Goal: Task Accomplishment & Management: Manage account settings

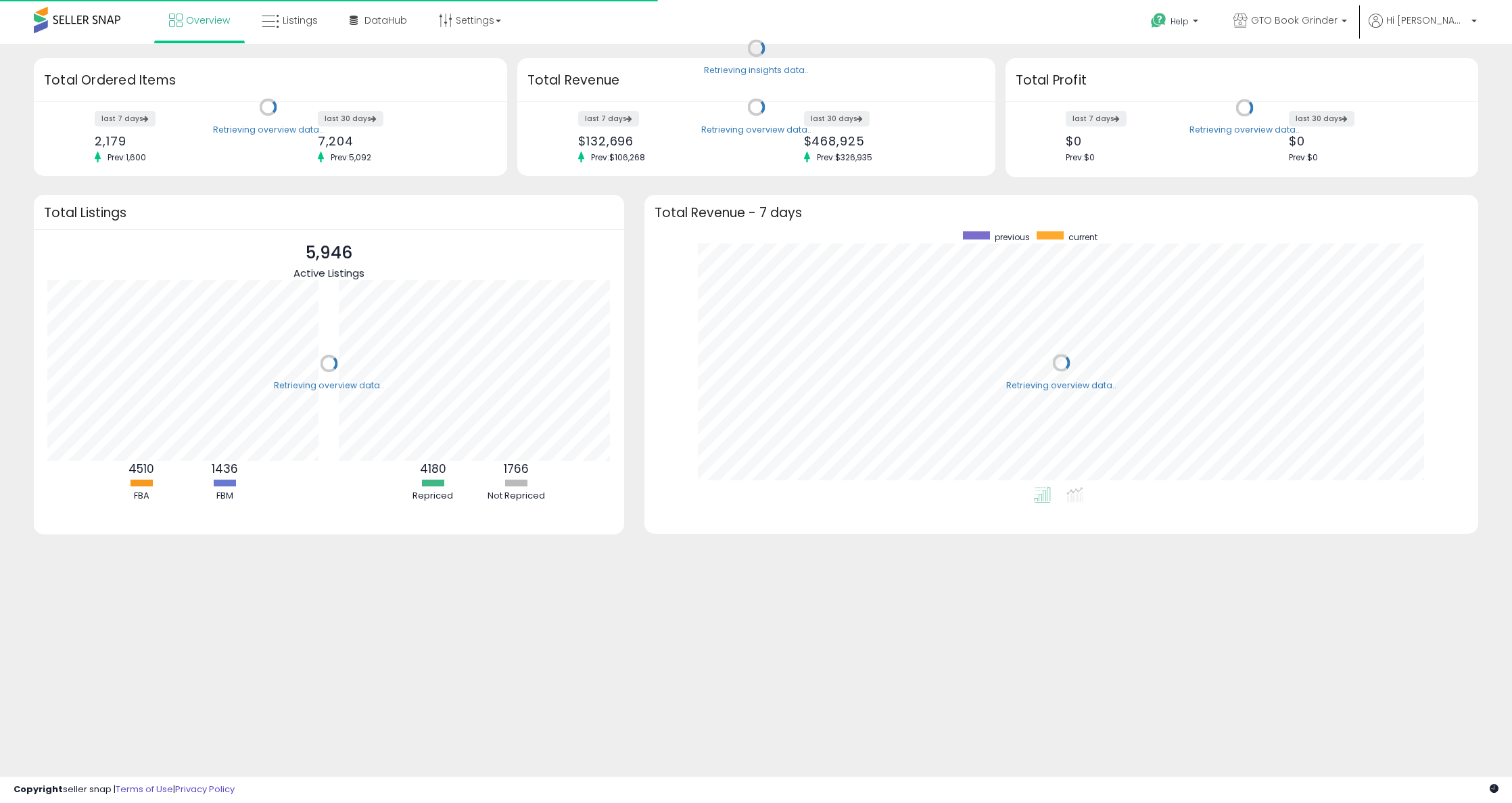
scroll to position [256, 807]
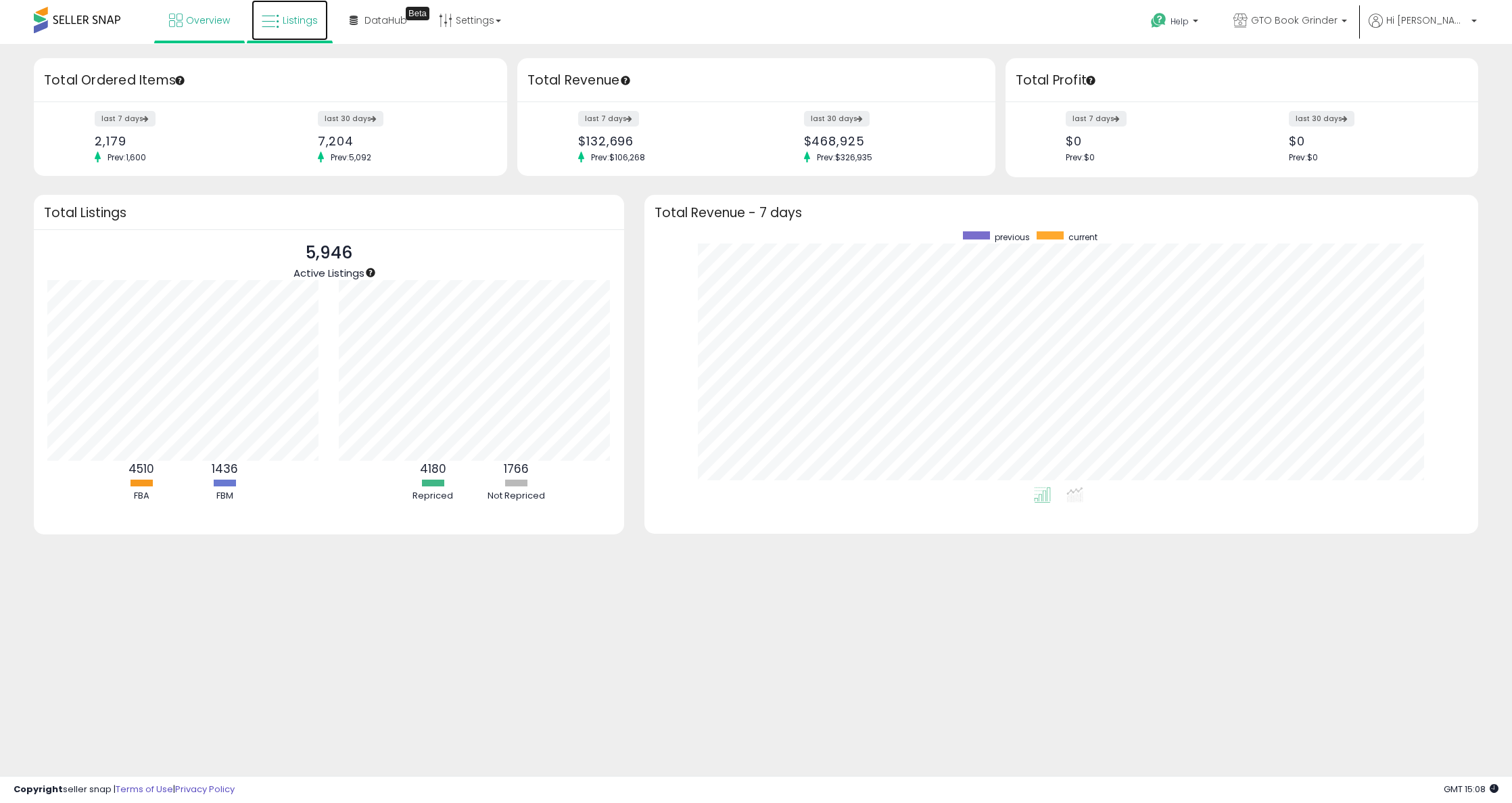
click at [264, 15] on icon at bounding box center [270, 21] width 18 height 18
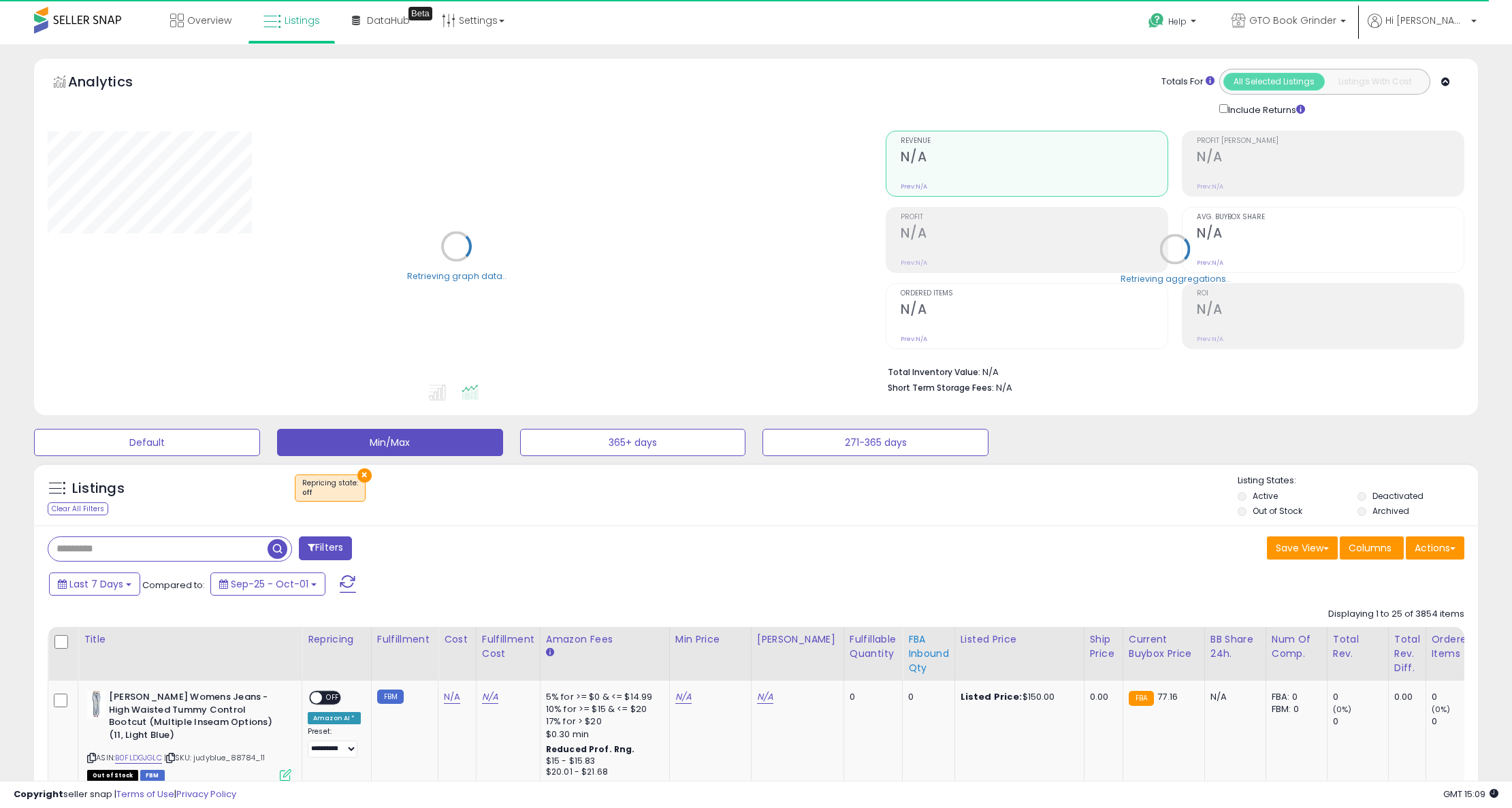
click at [908, 647] on div "FBA inbound Qty" at bounding box center [929, 654] width 41 height 43
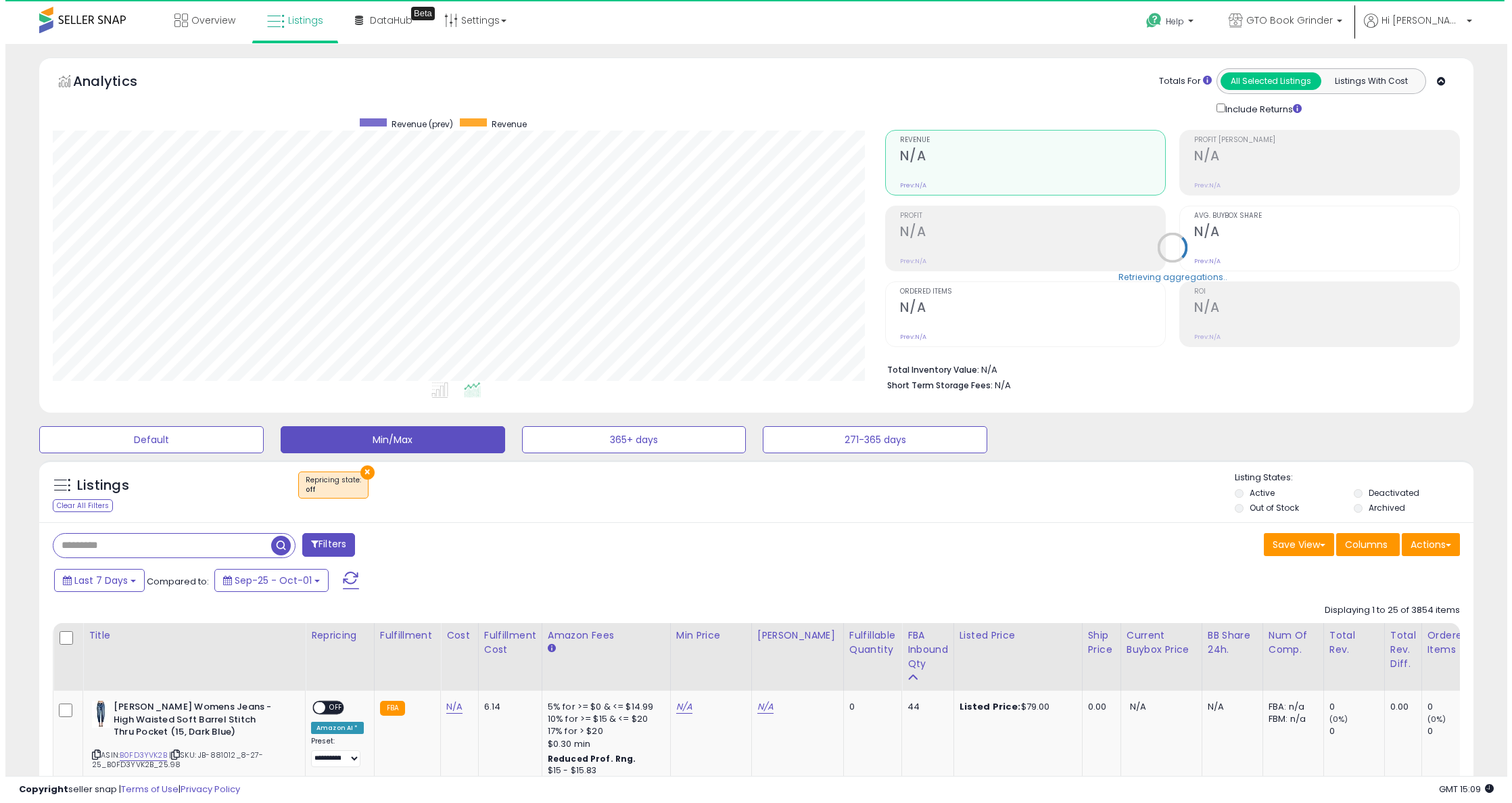
scroll to position [277, 833]
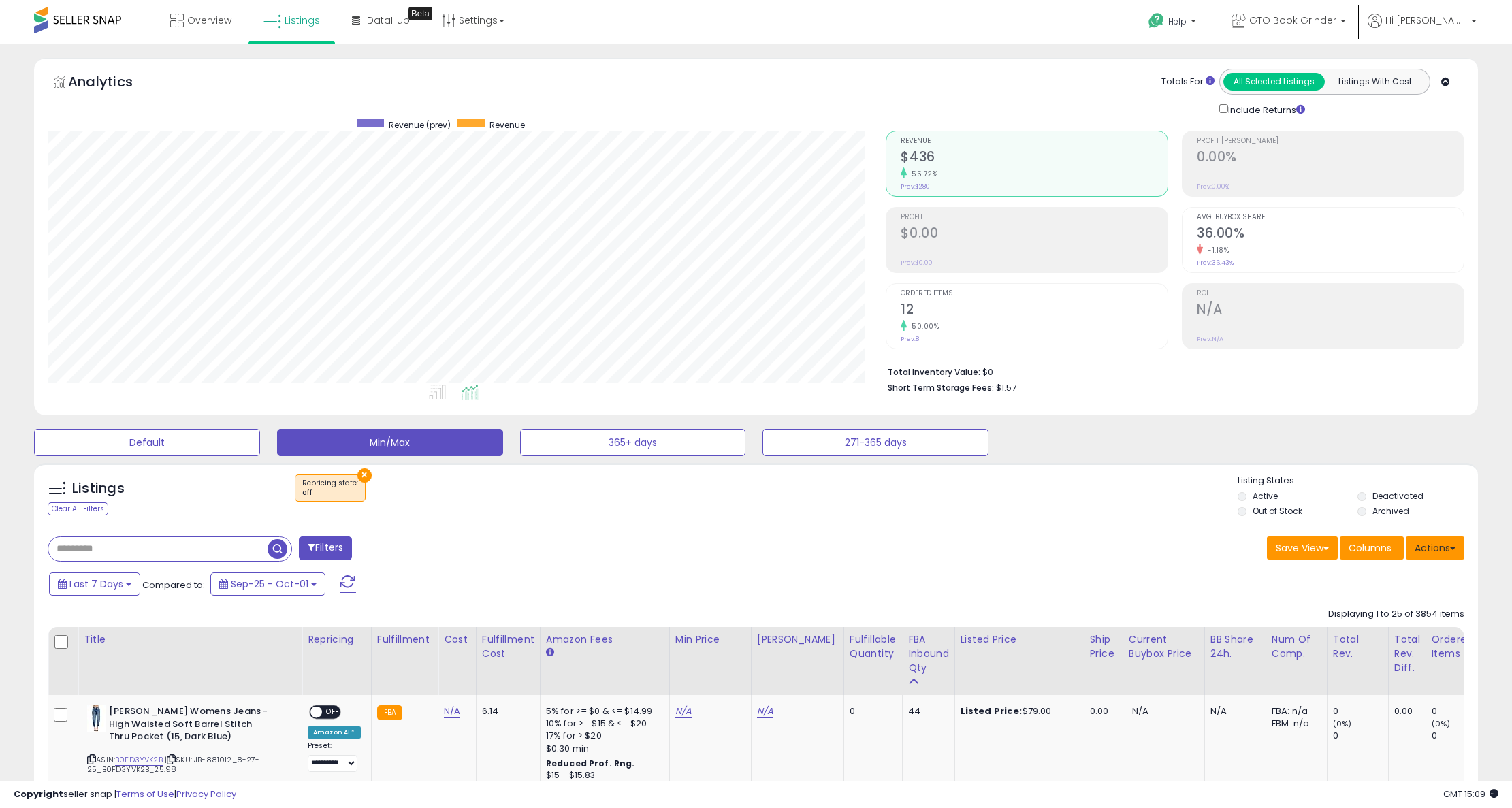
click at [1433, 543] on button "Actions" at bounding box center [1435, 547] width 58 height 23
click at [1369, 603] on link "Export Visible Columns" at bounding box center [1379, 610] width 149 height 21
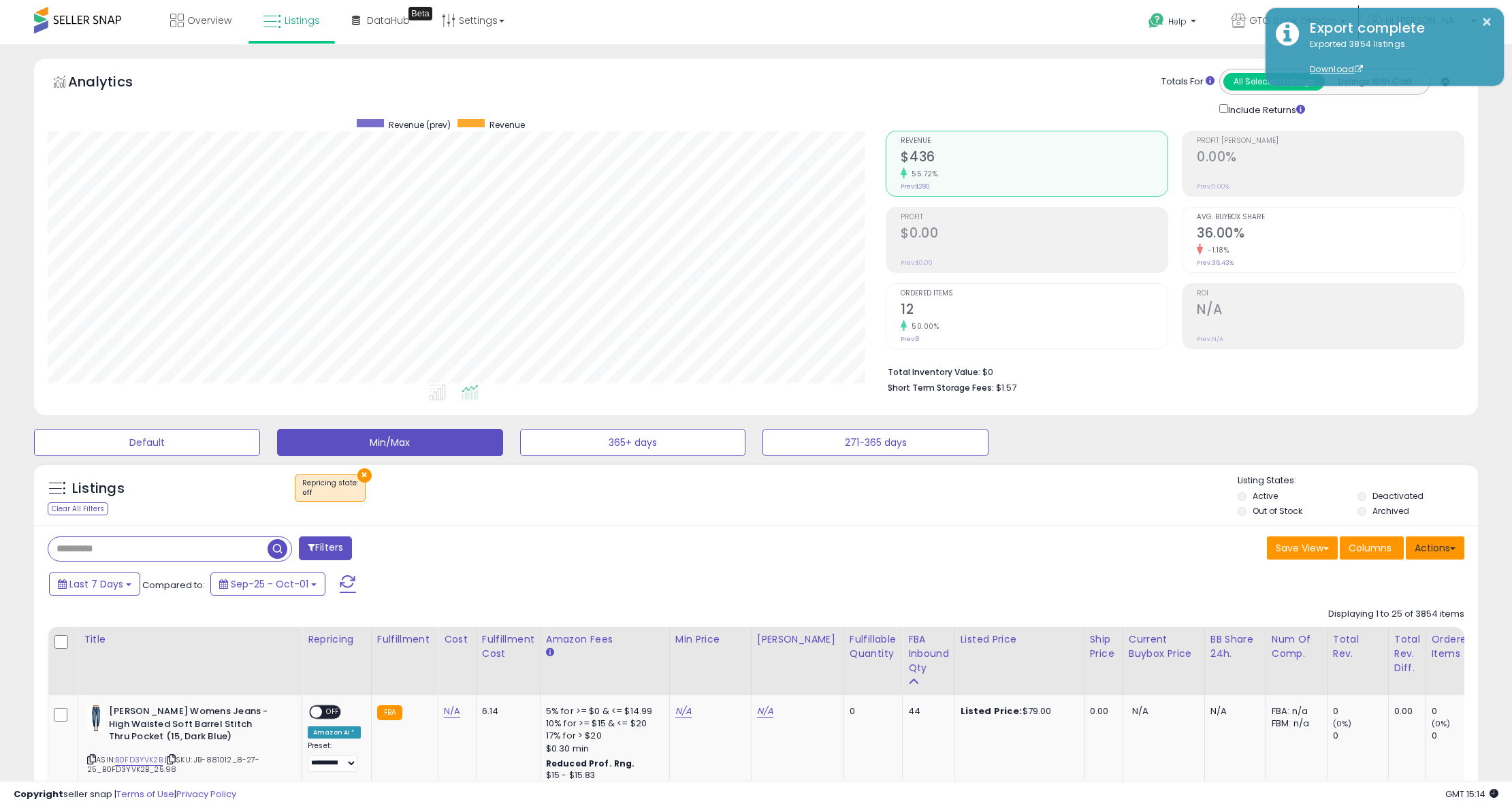
click at [1427, 552] on button "Actions" at bounding box center [1435, 547] width 58 height 23
click at [1392, 583] on link "Import" at bounding box center [1379, 576] width 149 height 21
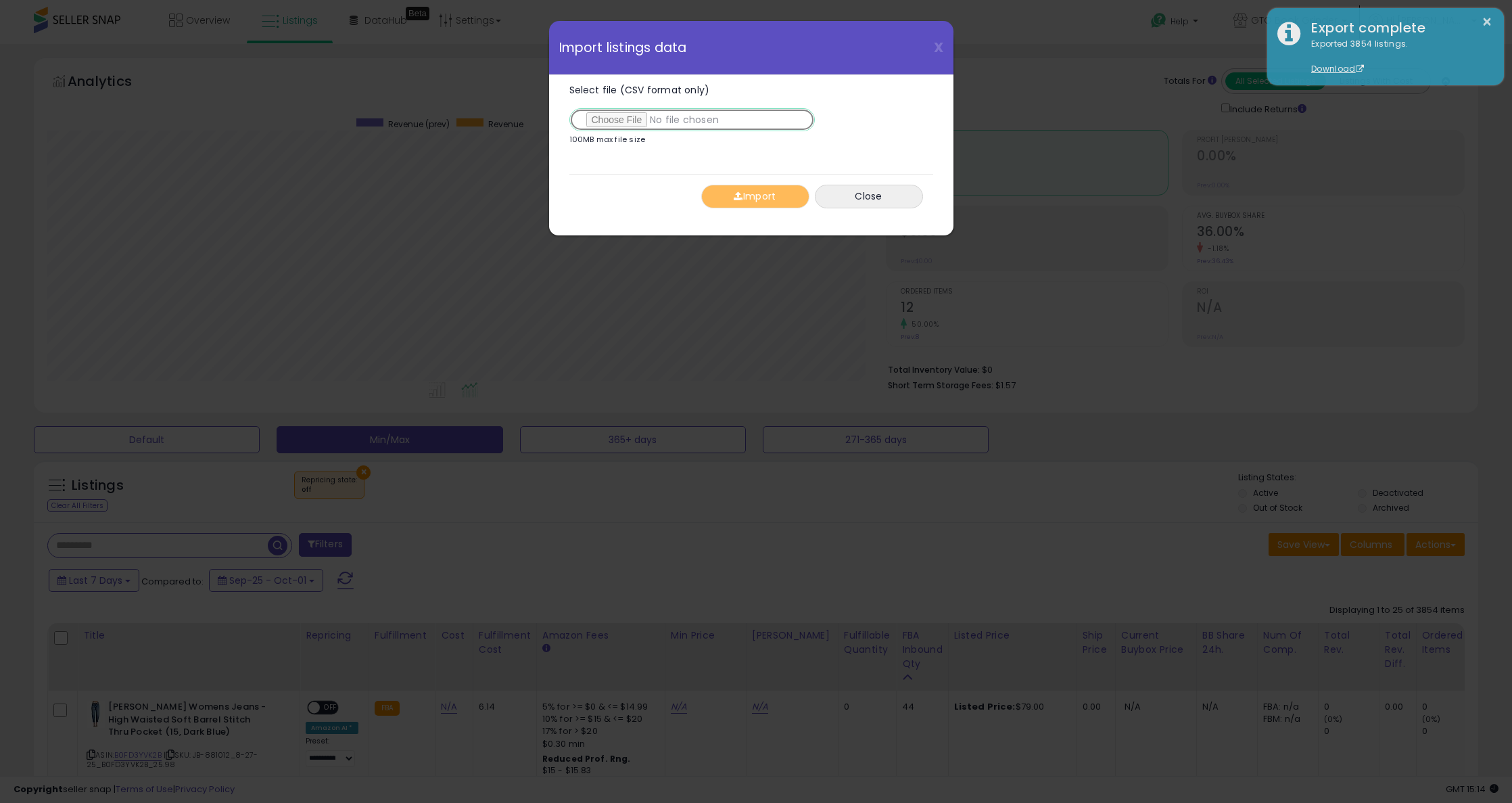
click at [629, 116] on input "Select file (CSV format only)" at bounding box center [691, 119] width 245 height 23
type input "**********"
click at [745, 199] on button "Import" at bounding box center [755, 196] width 108 height 24
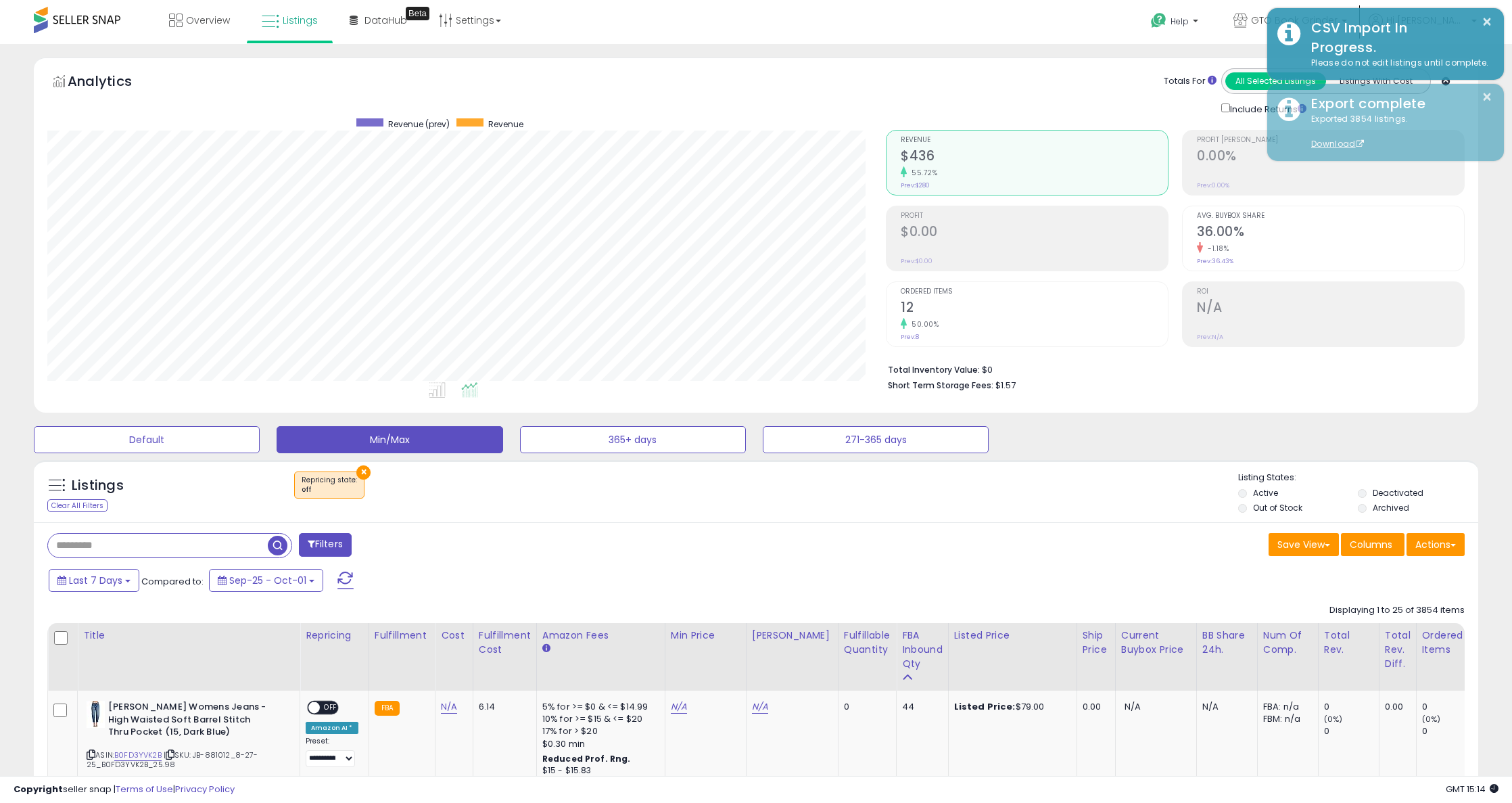
scroll to position [676260, 675468]
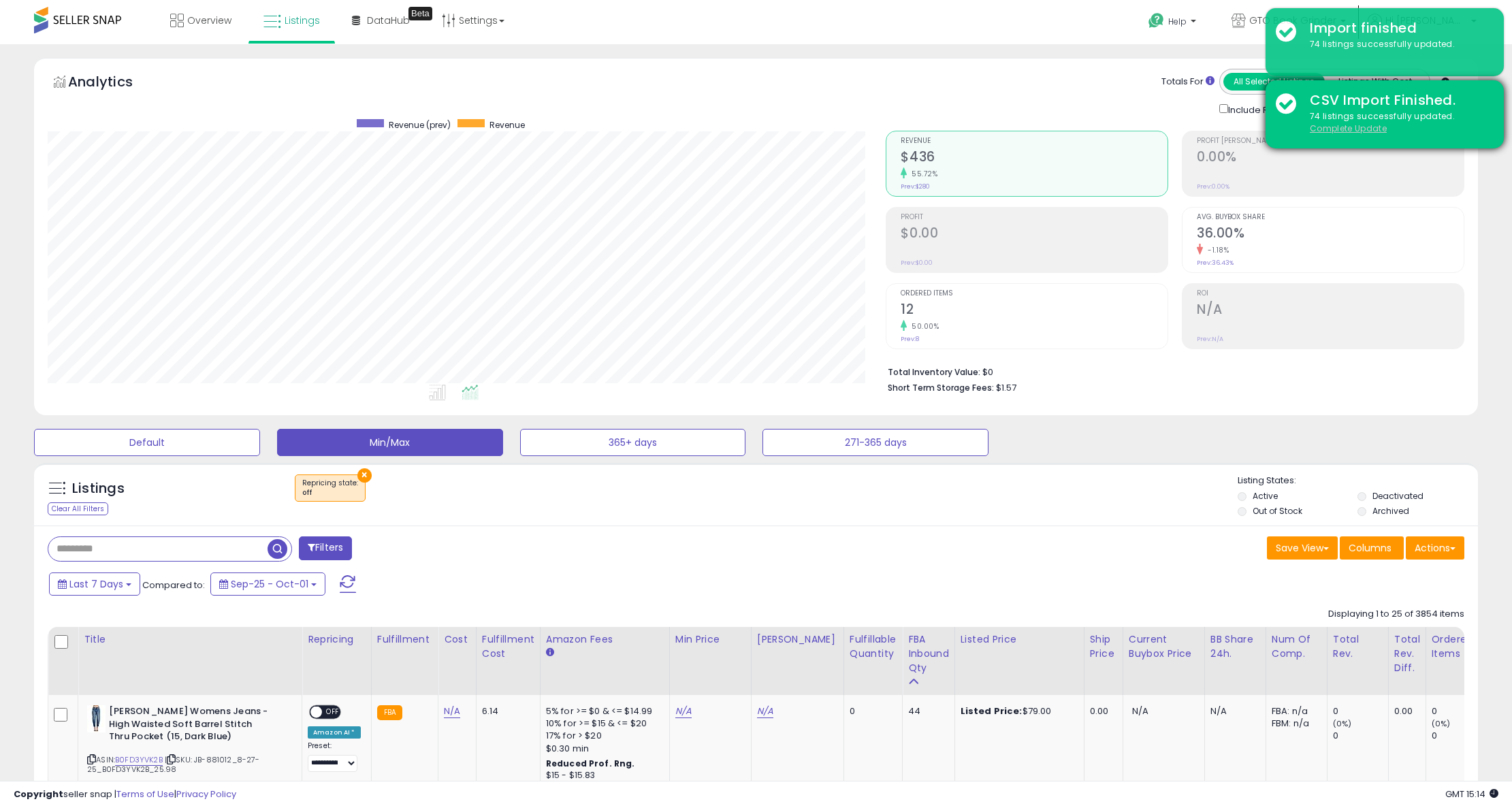
click at [1337, 125] on u "Complete Update" at bounding box center [1349, 128] width 77 height 12
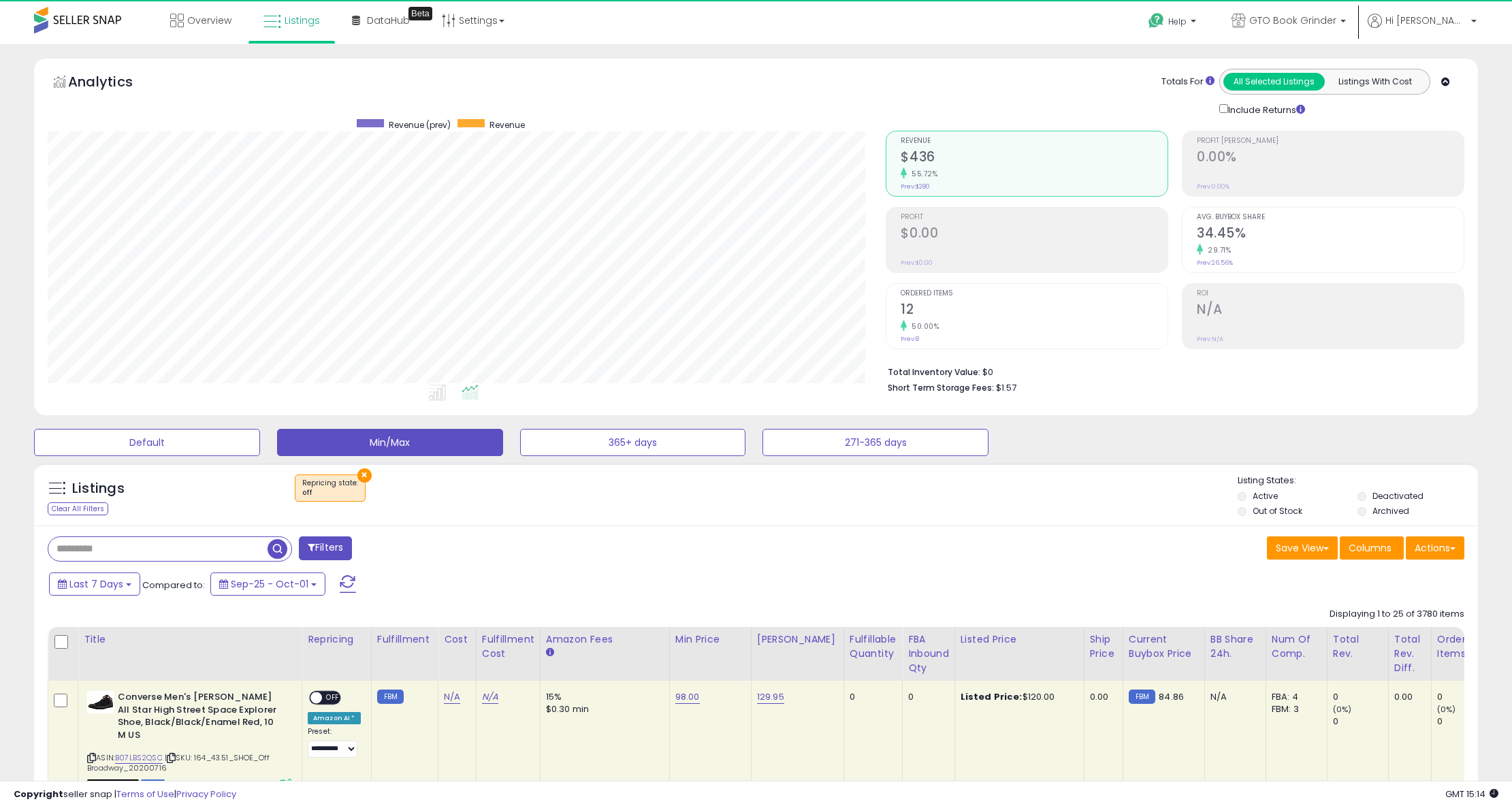
scroll to position [279, 839]
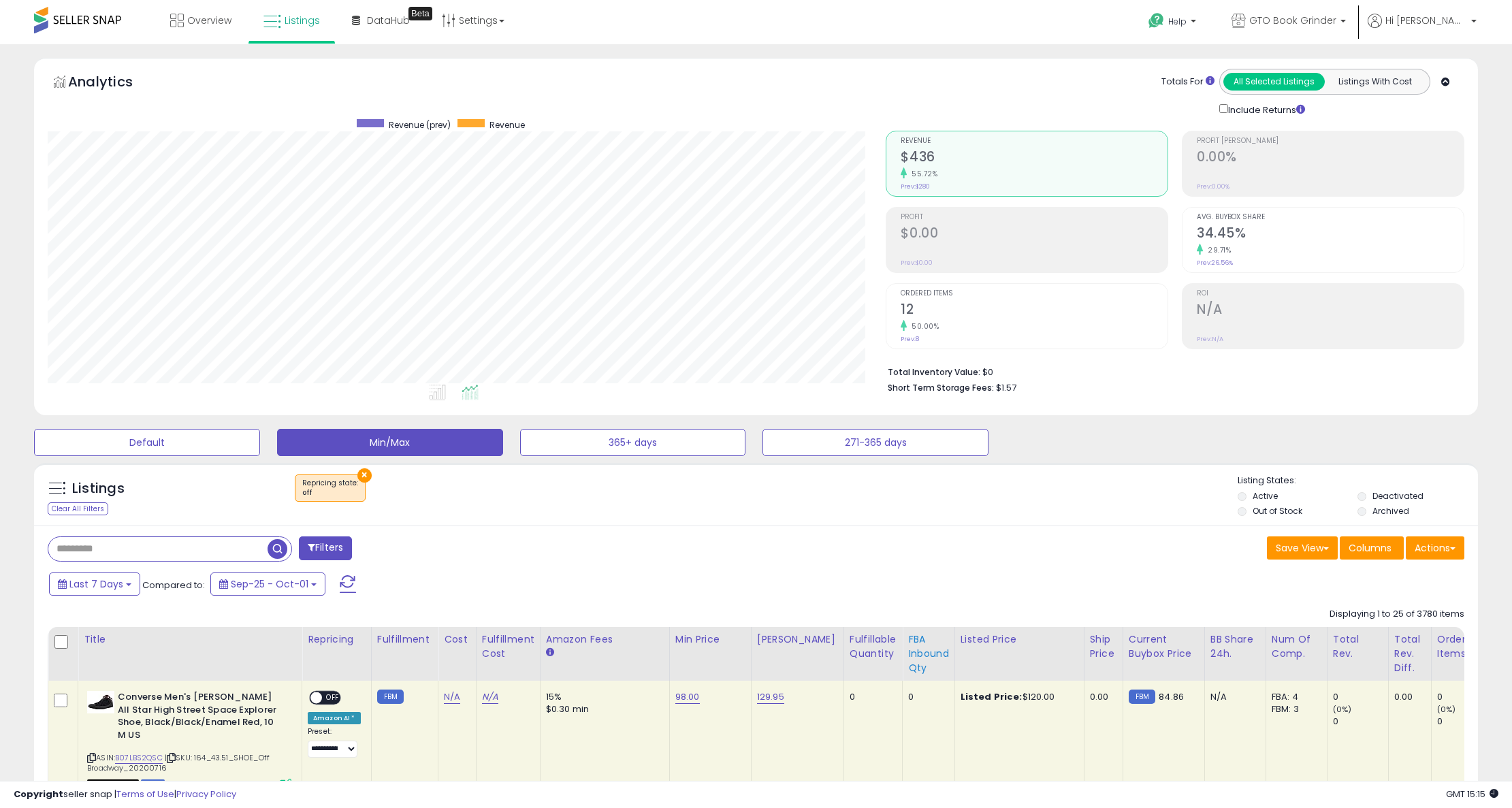
click at [917, 656] on div "FBA inbound Qty" at bounding box center [929, 654] width 41 height 43
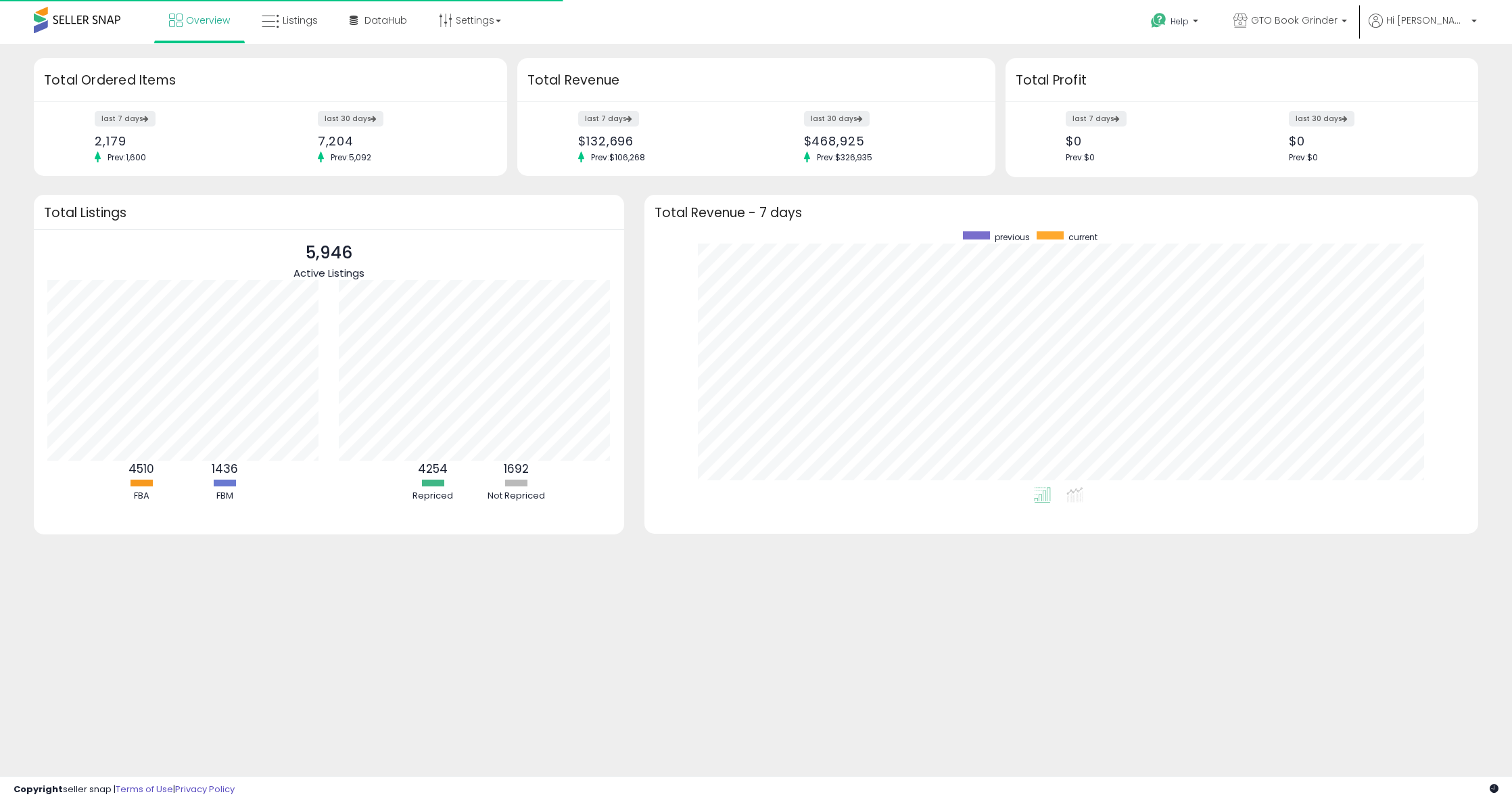
scroll to position [256, 807]
click at [292, 31] on link "Listings" at bounding box center [290, 20] width 76 height 41
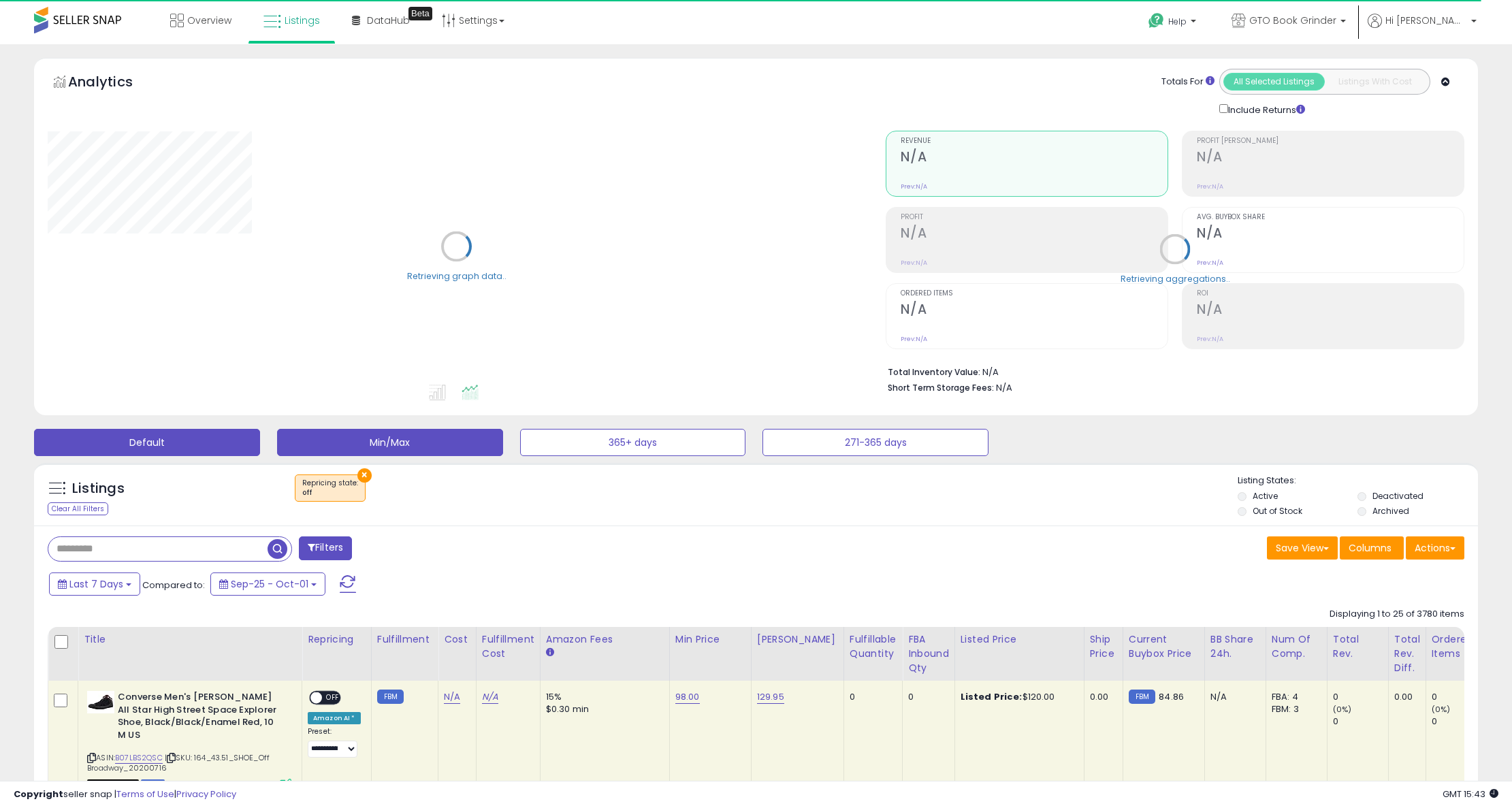
click at [174, 445] on button "Default" at bounding box center [147, 443] width 226 height 27
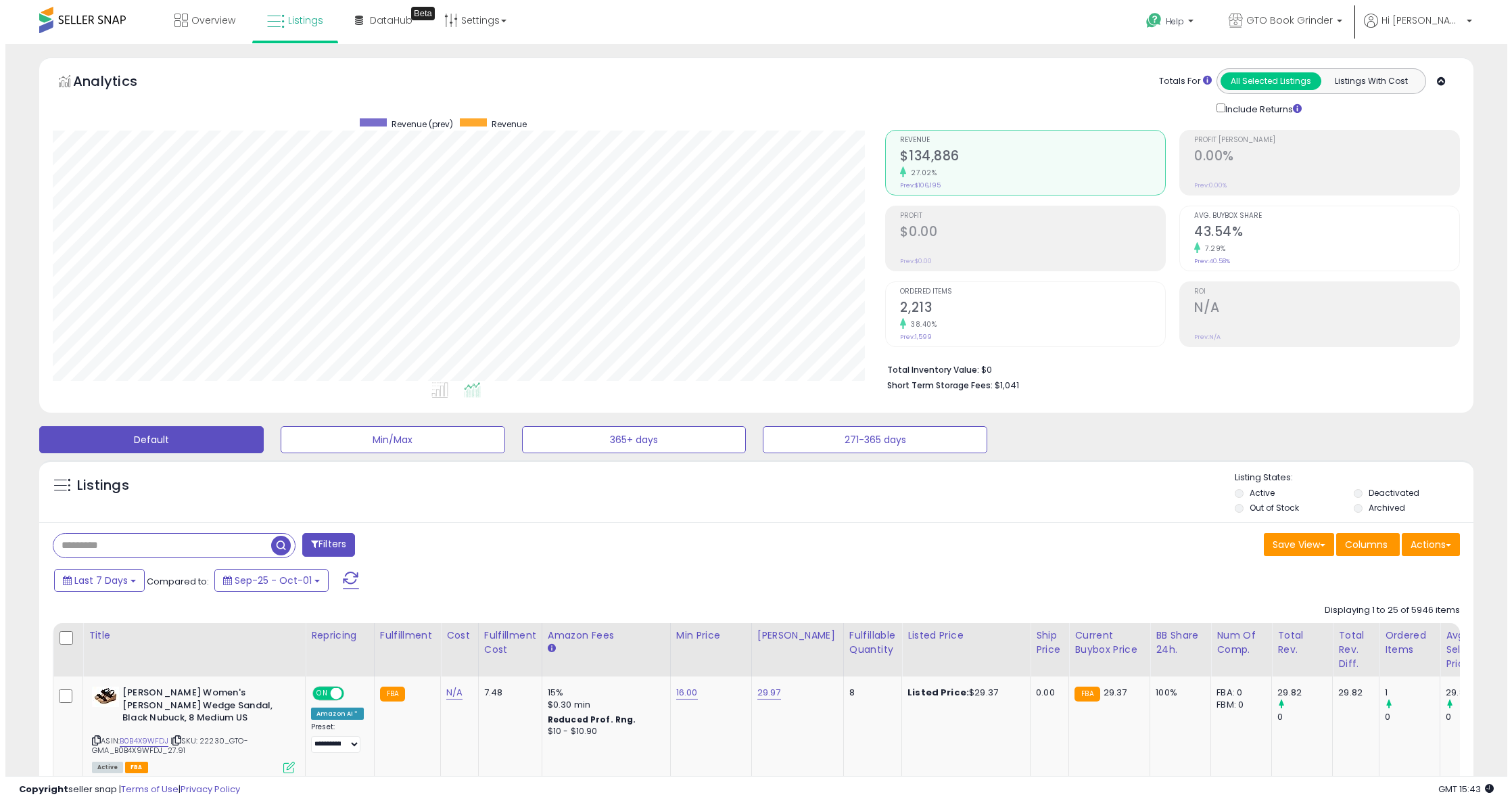
scroll to position [277, 833]
click at [148, 548] on input "text" at bounding box center [157, 546] width 217 height 24
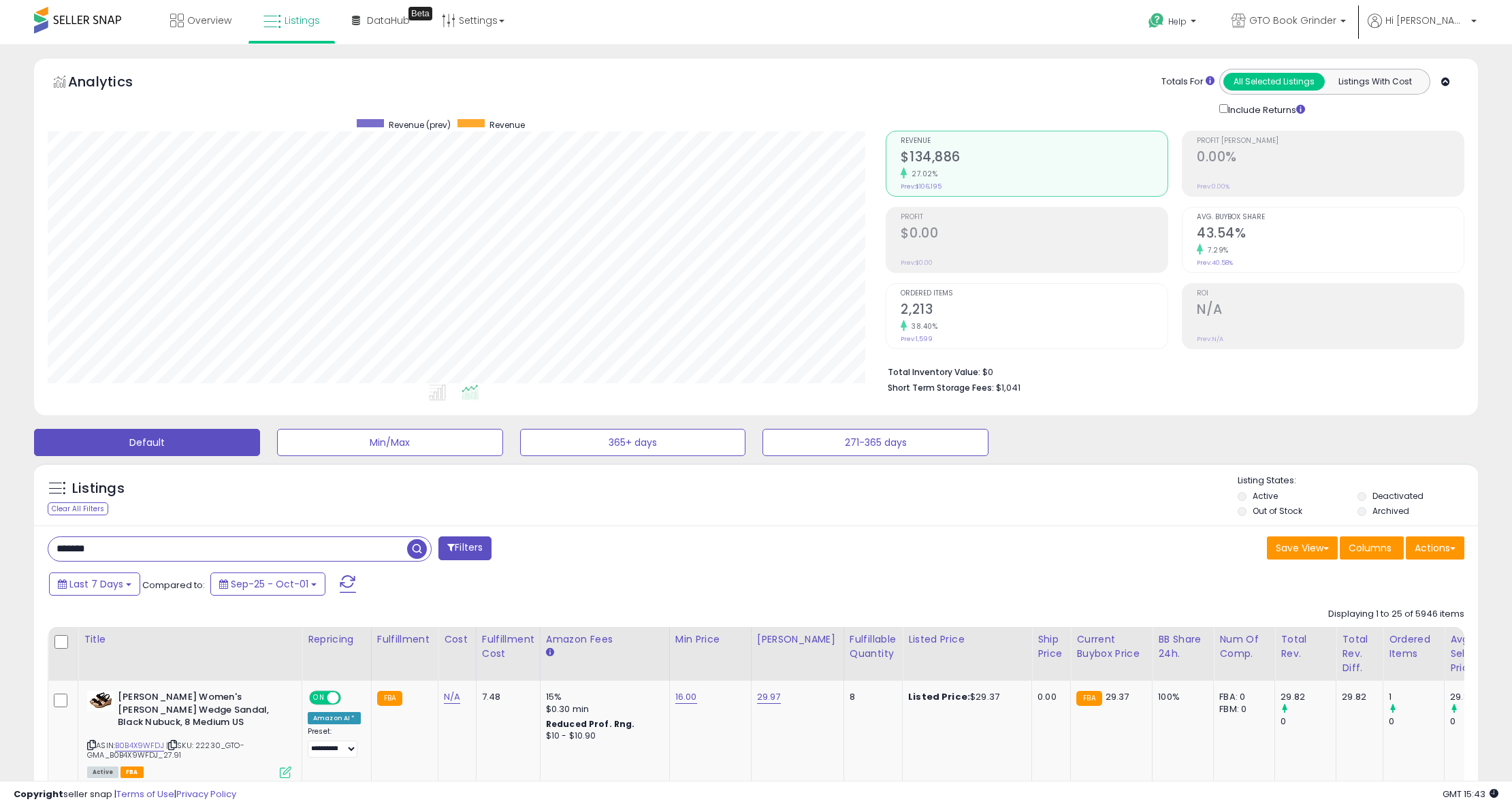
click at [418, 546] on span "button" at bounding box center [416, 549] width 20 height 20
click at [204, 546] on input "*******" at bounding box center [228, 549] width 359 height 24
click at [0, 526] on html "Unable to login Retrieving listings data.. has not yet accepted the Terms of Us…" at bounding box center [756, 404] width 1512 height 808
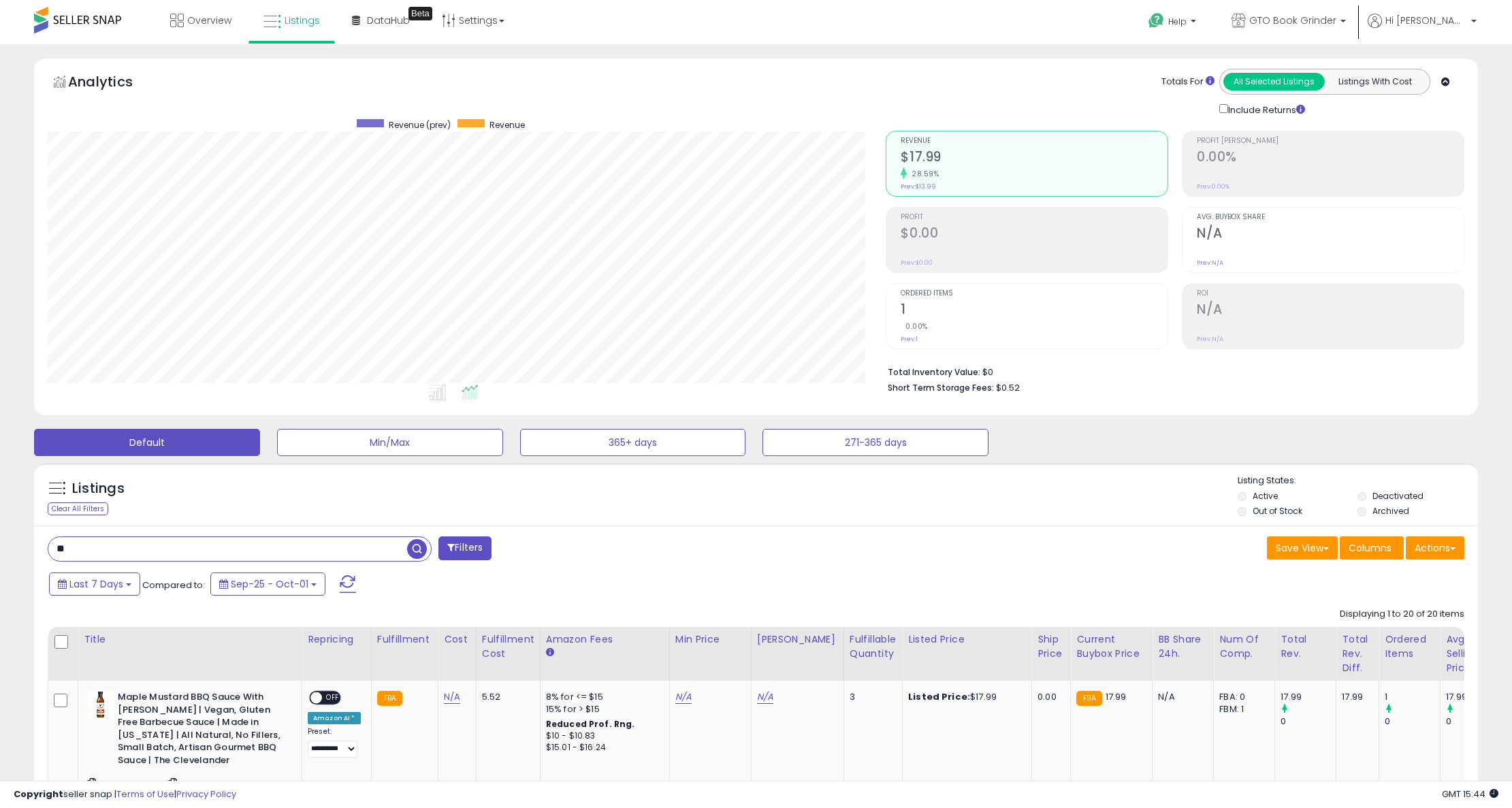
type input "**********"
click at [420, 547] on span "button" at bounding box center [416, 549] width 20 height 20
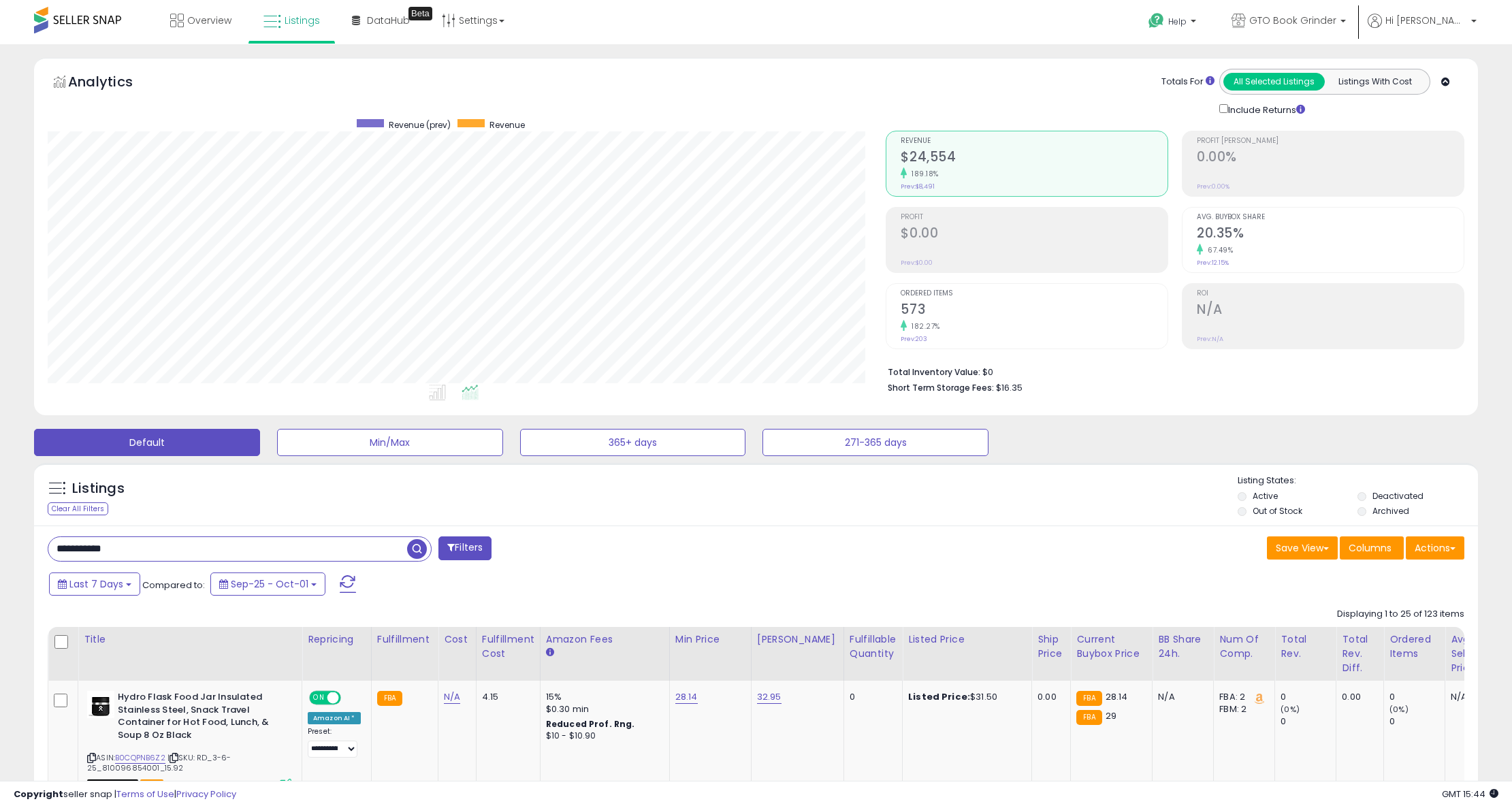
click at [926, 325] on small "182.27%" at bounding box center [924, 327] width 33 height 10
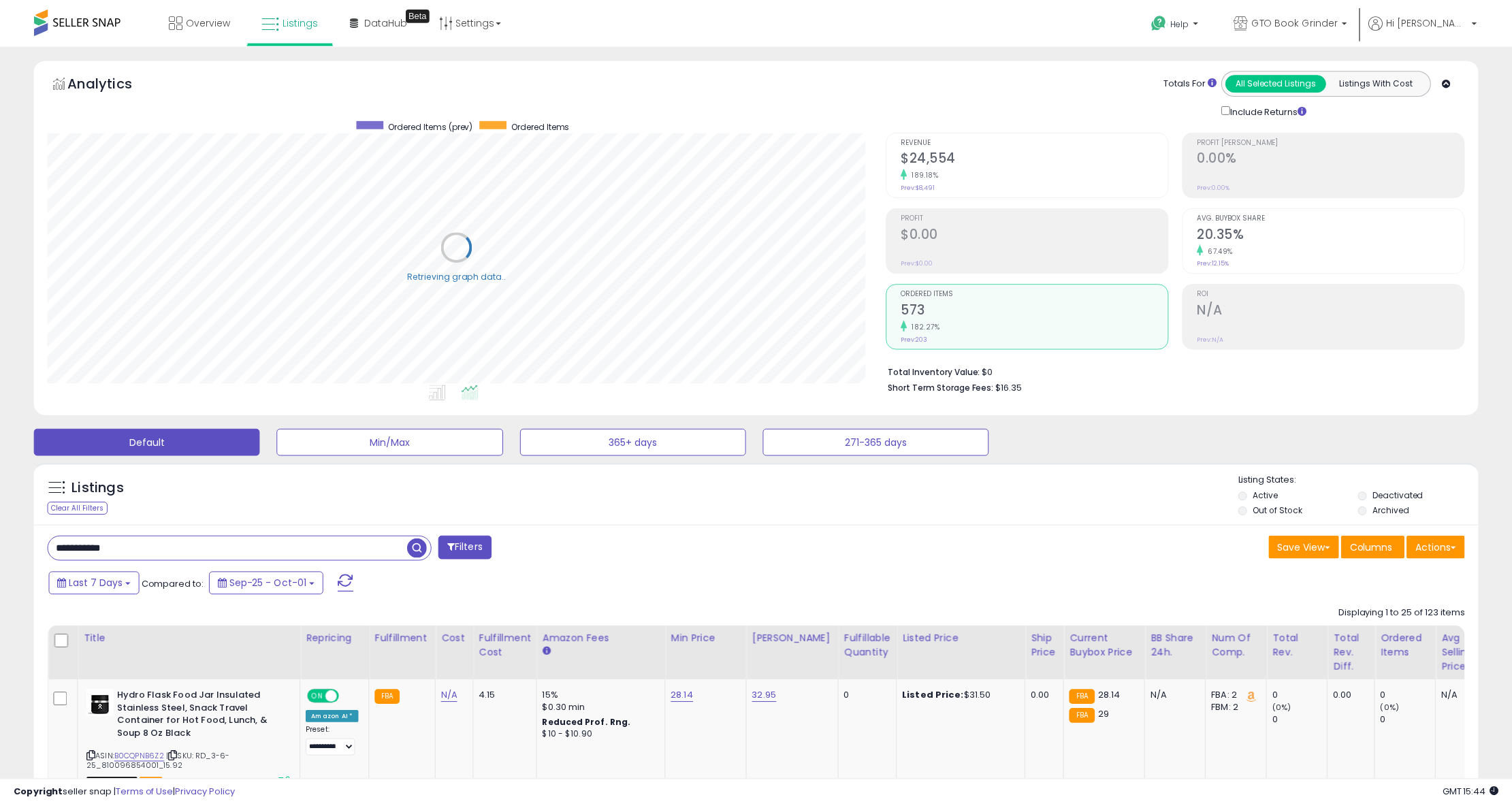
scroll to position [680471, 680053]
